Goal: Transaction & Acquisition: Purchase product/service

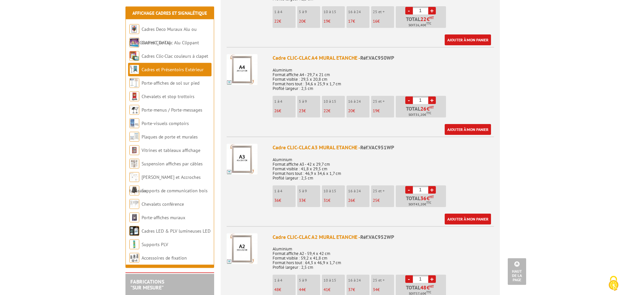
scroll to position [301, 0]
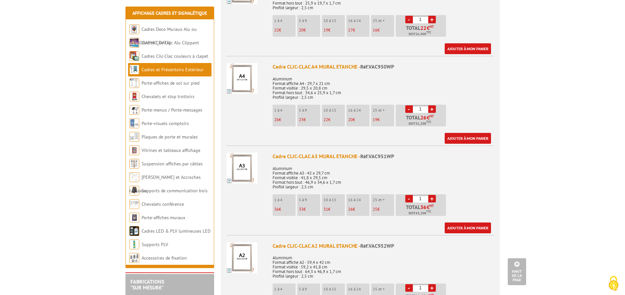
click at [283, 117] on p "26 €" at bounding box center [284, 119] width 21 height 5
click at [468, 133] on link "Ajouter à mon panier" at bounding box center [467, 138] width 46 height 11
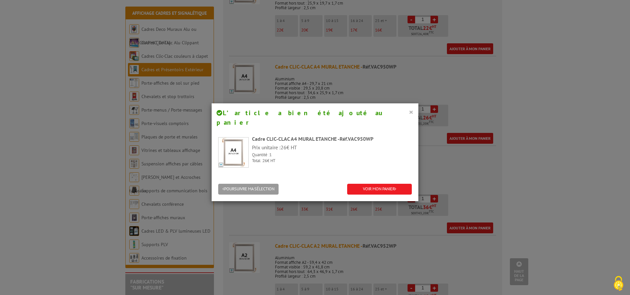
click at [409, 113] on button "×" at bounding box center [411, 112] width 5 height 9
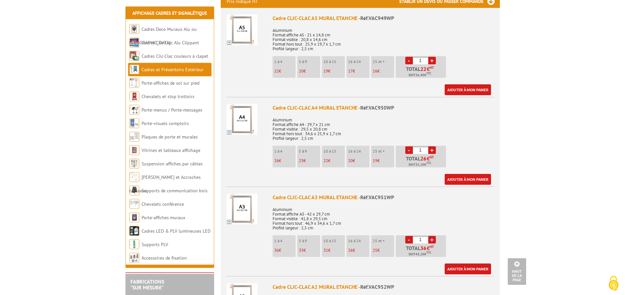
scroll to position [134, 0]
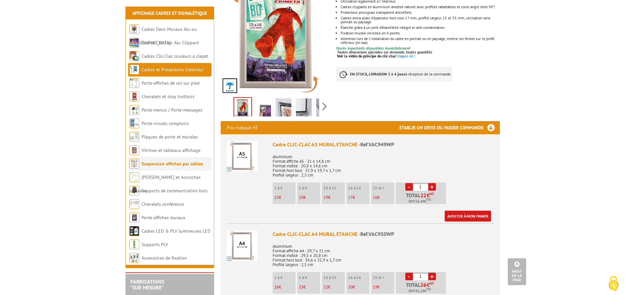
click at [169, 165] on link "Suspension affiches par câbles" at bounding box center [171, 164] width 61 height 6
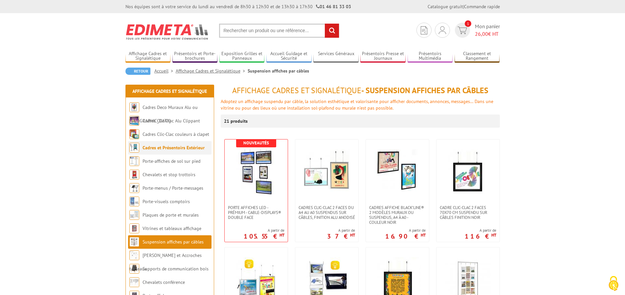
click at [166, 149] on link "Cadres et Présentoirs Extérieur" at bounding box center [173, 148] width 62 height 6
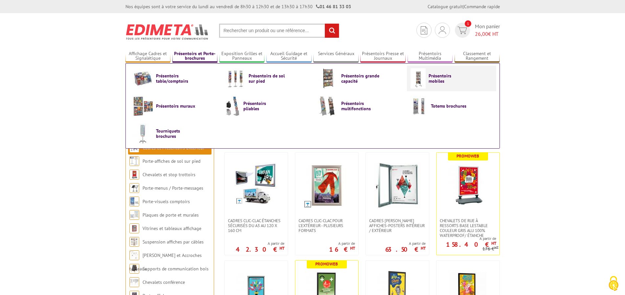
click at [449, 79] on span "Présentoirs mobiles" at bounding box center [447, 78] width 39 height 11
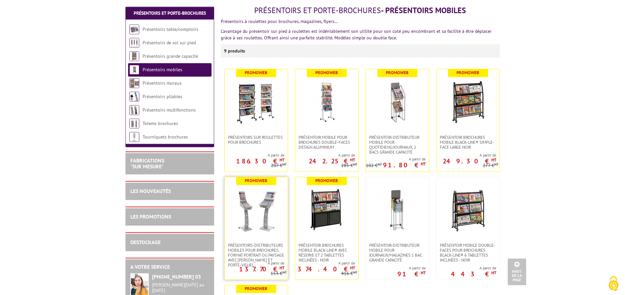
scroll to position [67, 0]
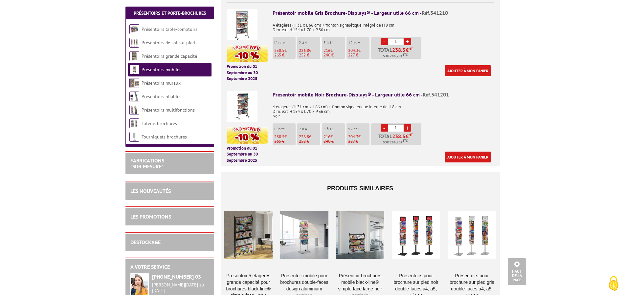
scroll to position [435, 0]
